Goal: Information Seeking & Learning: Learn about a topic

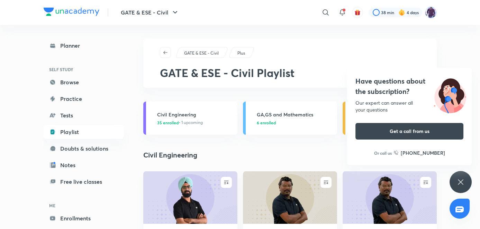
click at [382, 51] on div "GATE & ESE - Civil Plus" at bounding box center [290, 52] width 260 height 11
click at [390, 62] on div "GATE & ESE - Civil Plus GATE & ESE - Civil Playlist" at bounding box center [290, 63] width 294 height 49
click at [353, 98] on div "Have questions about the subscription? Our expert can answer all your questions…" at bounding box center [409, 117] width 125 height 98
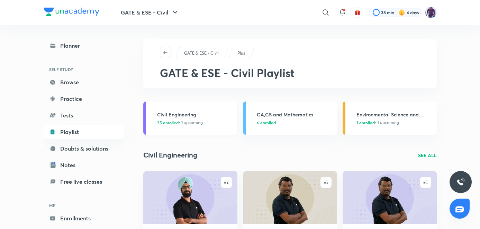
click at [189, 114] on h3 "Civil Engineering" at bounding box center [195, 114] width 76 height 7
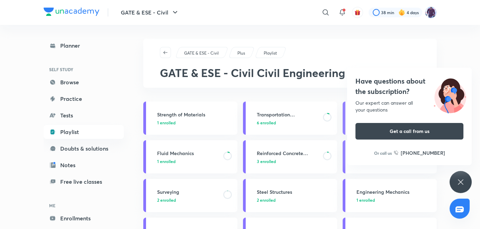
scroll to position [47, 0]
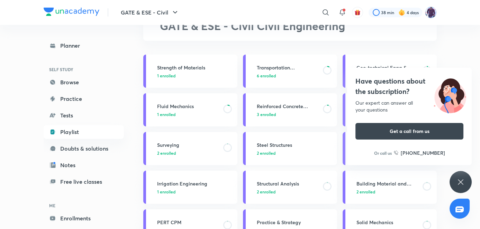
click at [282, 146] on h3 "Steel Structures" at bounding box center [295, 145] width 76 height 7
